Goal: Task Accomplishment & Management: Manage account settings

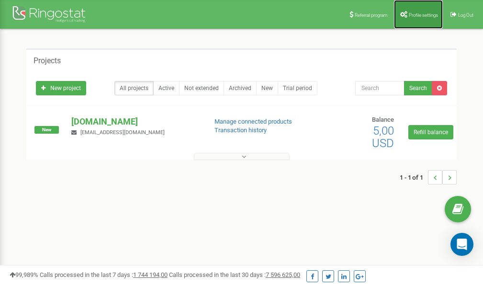
click at [415, 12] on span "Profile settings" at bounding box center [423, 14] width 29 height 5
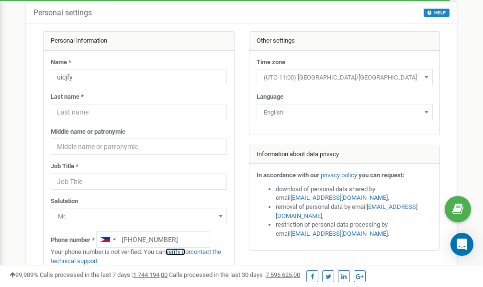
click at [177, 251] on link "verify it" at bounding box center [176, 251] width 20 height 7
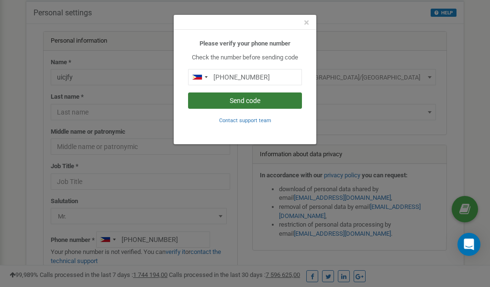
click at [257, 102] on button "Send code" at bounding box center [245, 100] width 114 height 16
